Goal: Transaction & Acquisition: Book appointment/travel/reservation

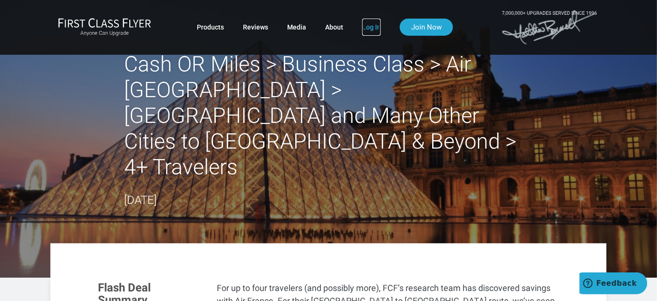
click at [371, 28] on link "Log In" at bounding box center [371, 27] width 19 height 17
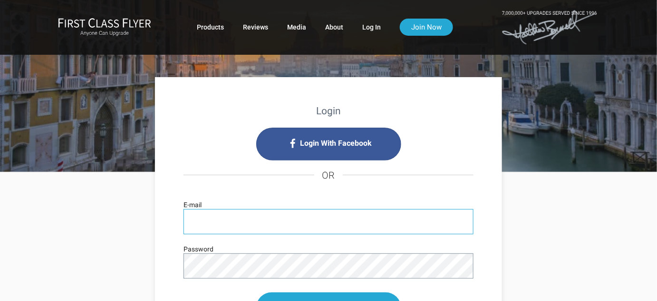
click at [361, 226] on input "E-mail" at bounding box center [329, 221] width 290 height 25
type input "[EMAIL_ADDRESS][DOMAIN_NAME]"
click at [321, 251] on form "bonniemielke54@gmail.com E-mail Password Log In Remember Me Forgot Password?" at bounding box center [329, 286] width 290 height 154
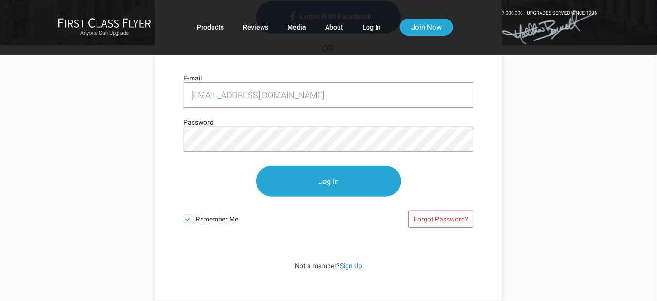
scroll to position [129, 0]
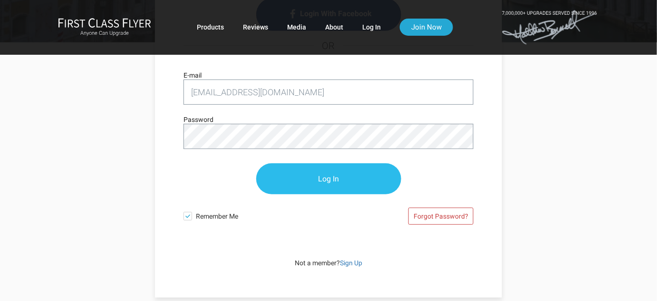
click at [333, 181] on input "Log In" at bounding box center [328, 178] width 145 height 31
click at [336, 181] on input "Log In" at bounding box center [328, 178] width 145 height 31
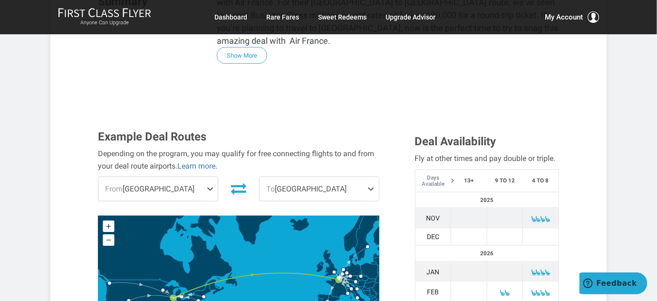
scroll to position [302, 0]
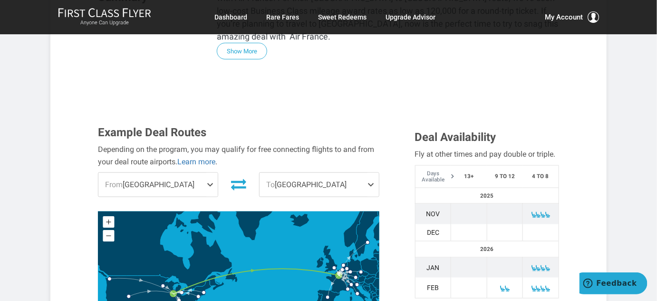
click at [208, 173] on span at bounding box center [211, 185] width 11 height 24
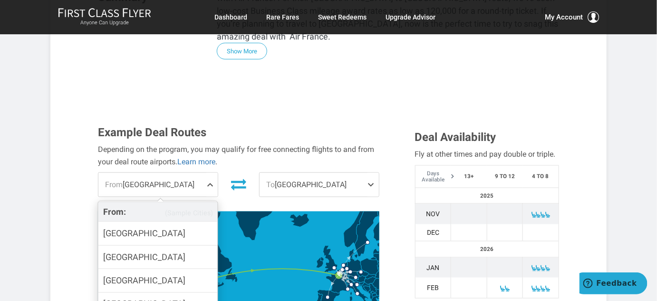
scroll to position [86, 0]
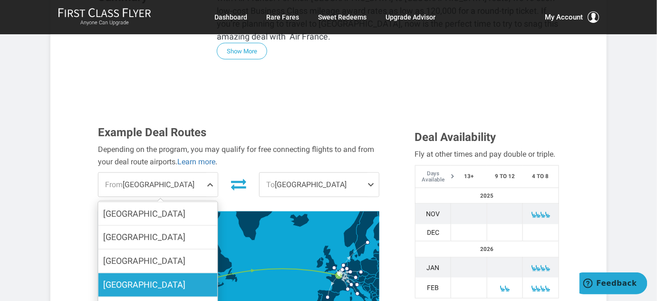
click at [142, 278] on span "[GEOGRAPHIC_DATA]" at bounding box center [144, 285] width 82 height 14
click at [0, 0] on input "[GEOGRAPHIC_DATA]" at bounding box center [0, 0] width 0 height 0
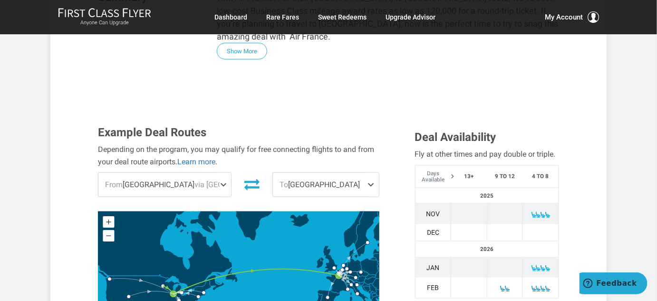
click at [372, 173] on span at bounding box center [373, 185] width 11 height 24
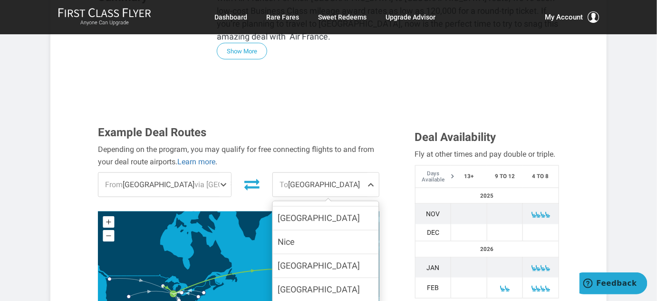
scroll to position [225, 0]
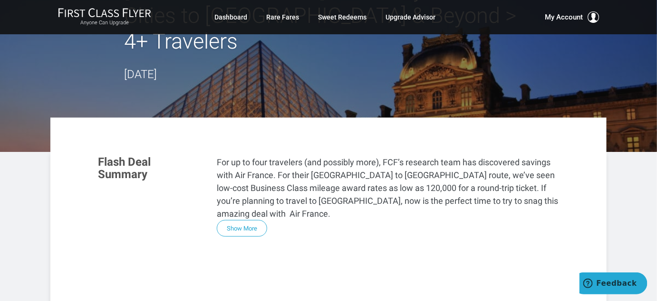
scroll to position [43, 0]
